Goal: Navigation & Orientation: Find specific page/section

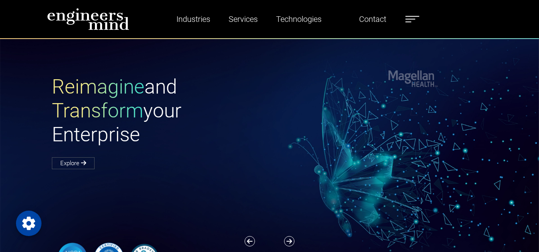
drag, startPoint x: 0, startPoint y: 0, endPoint x: 408, endPoint y: 23, distance: 409.0
click at [408, 23] on label at bounding box center [412, 19] width 14 height 10
